Goal: Task Accomplishment & Management: Use online tool/utility

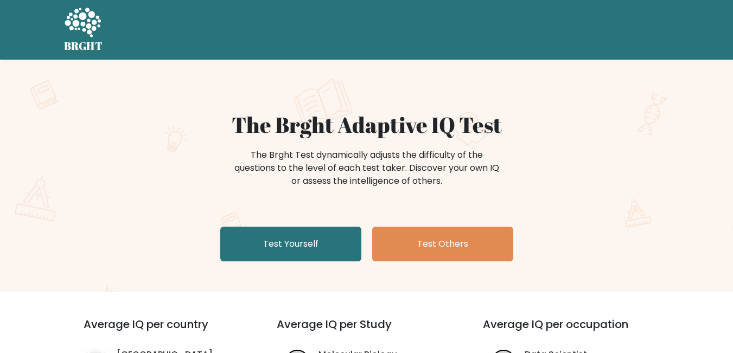
click at [591, 109] on div "The Brght Adaptive IQ Test The Brght Test dynamically adjusts the difficulty of…" at bounding box center [366, 176] width 733 height 232
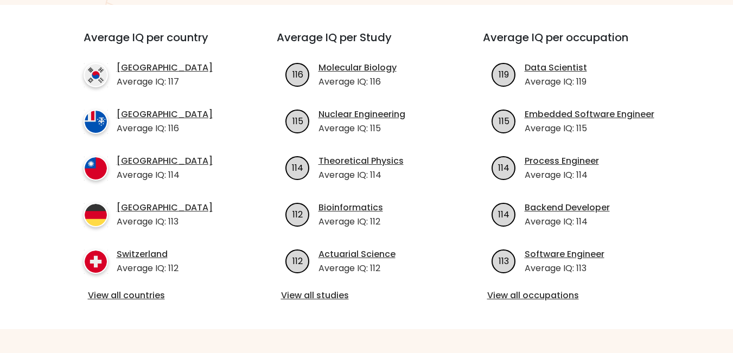
scroll to position [285, 0]
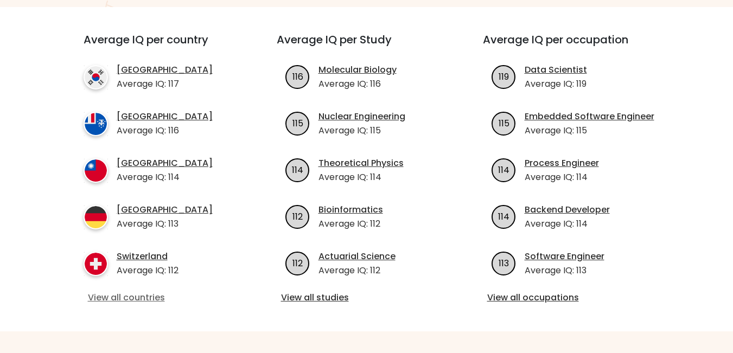
click at [153, 295] on link "View all countries" at bounding box center [160, 297] width 145 height 13
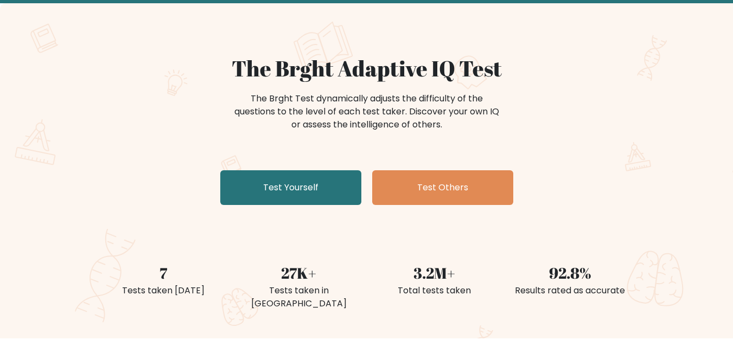
scroll to position [49, 0]
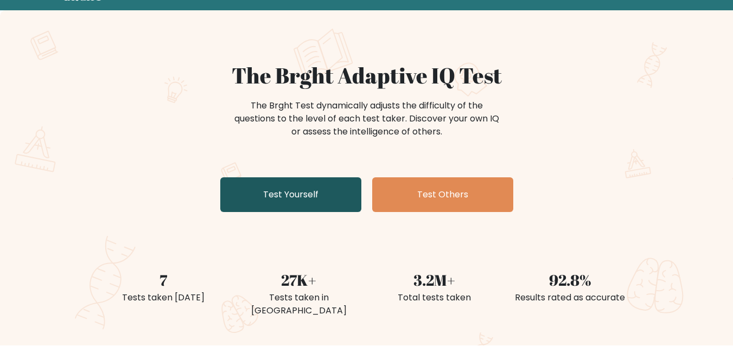
click at [337, 193] on link "Test Yourself" at bounding box center [290, 194] width 141 height 35
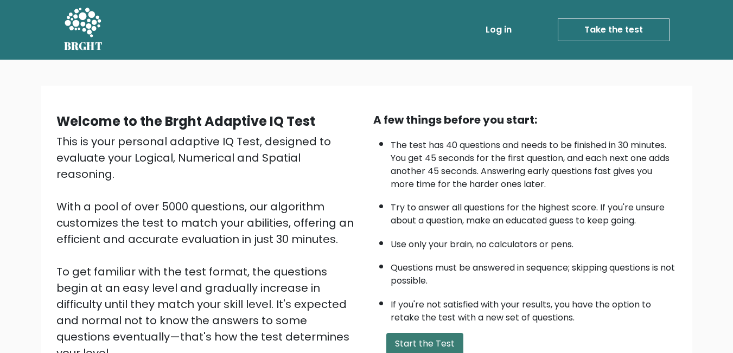
click at [422, 343] on button "Start the Test" at bounding box center [424, 344] width 77 height 22
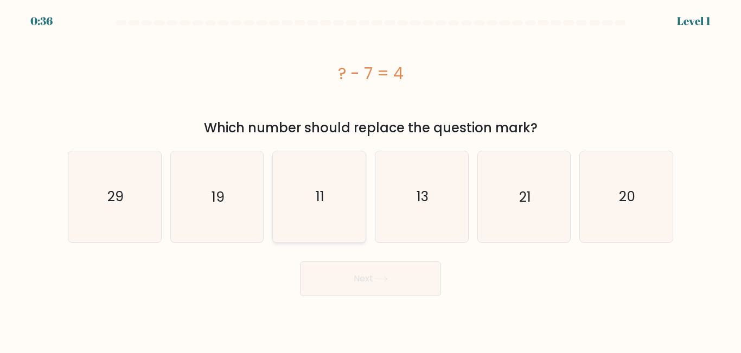
click at [347, 215] on icon "11" at bounding box center [319, 196] width 91 height 91
click at [371, 180] on input "c. 11" at bounding box center [371, 178] width 1 height 3
radio input "true"
click at [356, 270] on button "Next" at bounding box center [370, 279] width 141 height 35
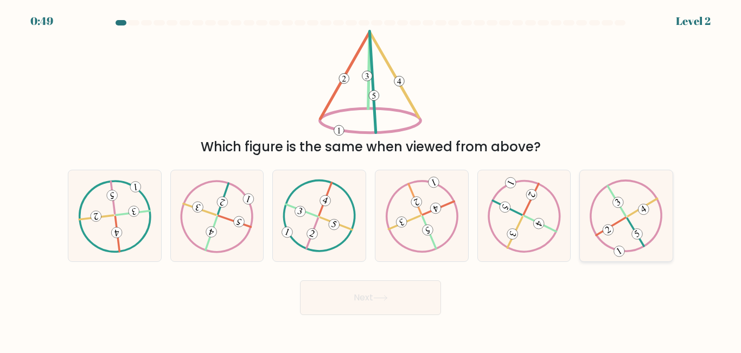
click at [605, 215] on icon at bounding box center [626, 216] width 73 height 73
click at [371, 180] on input "f." at bounding box center [371, 178] width 1 height 3
radio input "true"
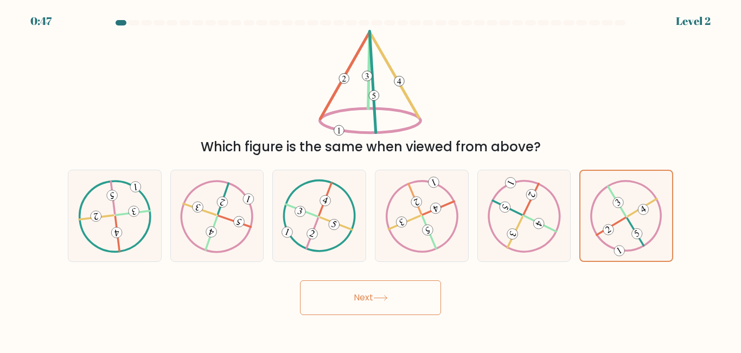
click at [366, 302] on button "Next" at bounding box center [370, 298] width 141 height 35
